Goal: Task Accomplishment & Management: Use online tool/utility

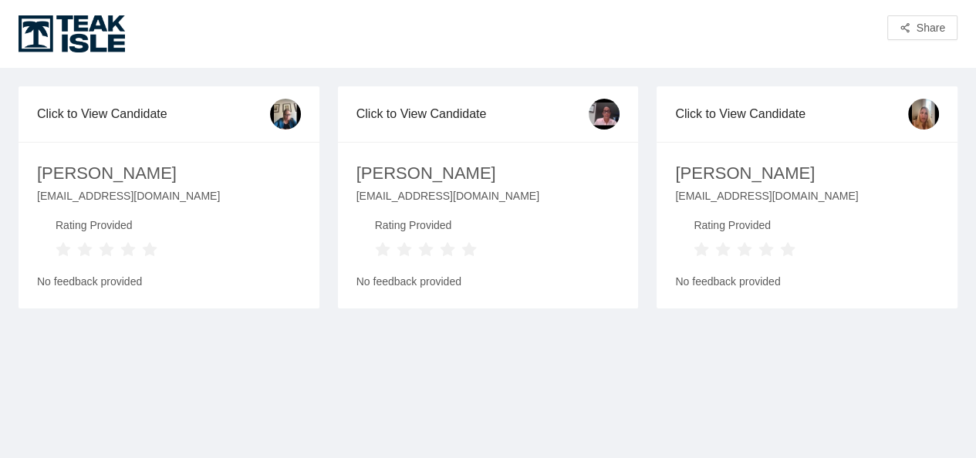
click at [251, 395] on div "Click to View Candidate [PERSON_NAME] [EMAIL_ADDRESS][DOMAIN_NAME] Rating Provi…" at bounding box center [488, 269] width 976 height 403
click at [105, 169] on div "[PERSON_NAME]" at bounding box center [107, 174] width 140 height 27
click at [390, 173] on div "[PERSON_NAME]" at bounding box center [427, 174] width 140 height 27
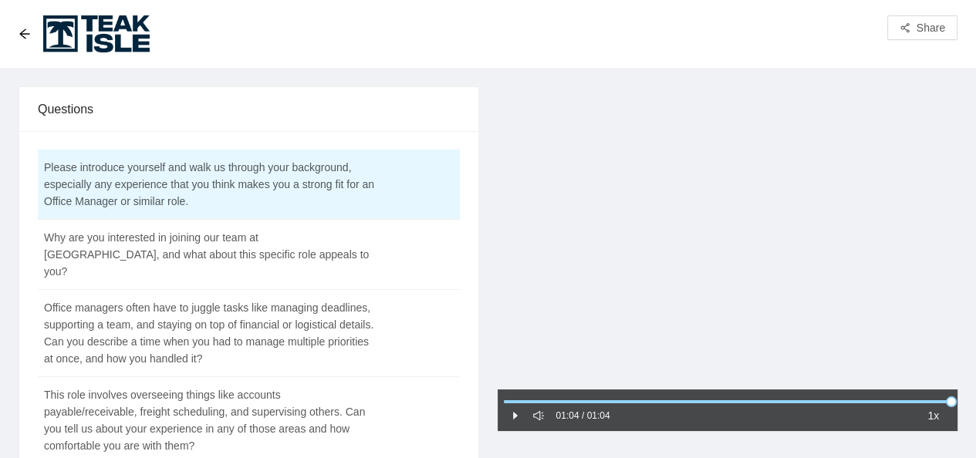
click at [515, 417] on icon "caret-right" at bounding box center [515, 416] width 5 height 8
click at [519, 414] on icon "pause" at bounding box center [515, 416] width 11 height 11
click at [726, 343] on div at bounding box center [728, 239] width 461 height 306
click at [22, 32] on icon "arrow-left" at bounding box center [25, 34] width 12 height 12
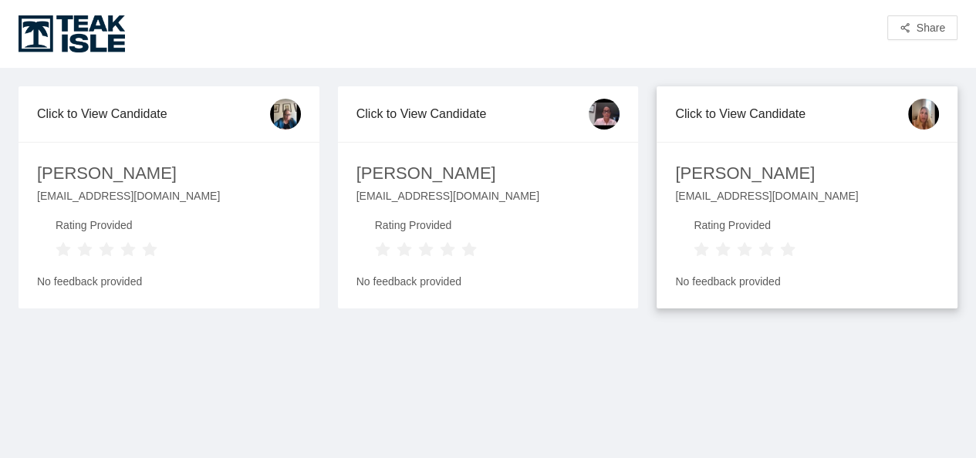
click at [724, 174] on div "[PERSON_NAME]" at bounding box center [745, 174] width 140 height 27
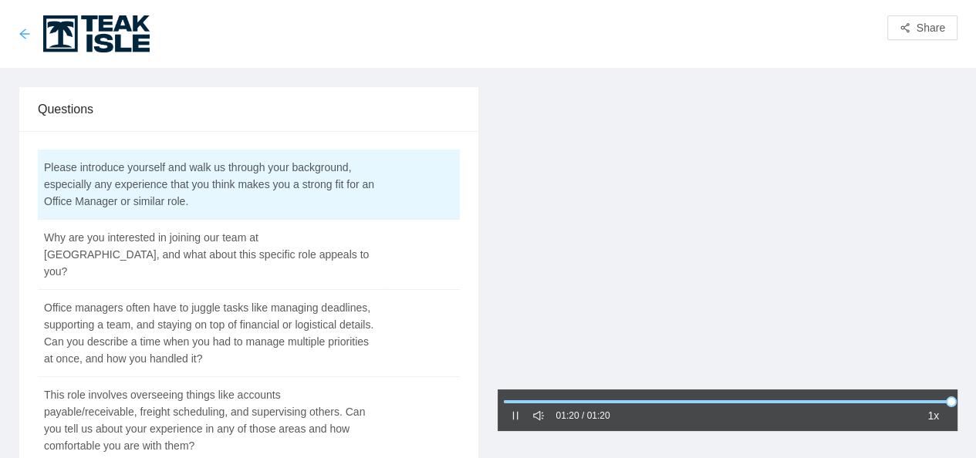
click at [22, 30] on icon "arrow-left" at bounding box center [25, 34] width 12 height 12
